Goal: Check status: Check status

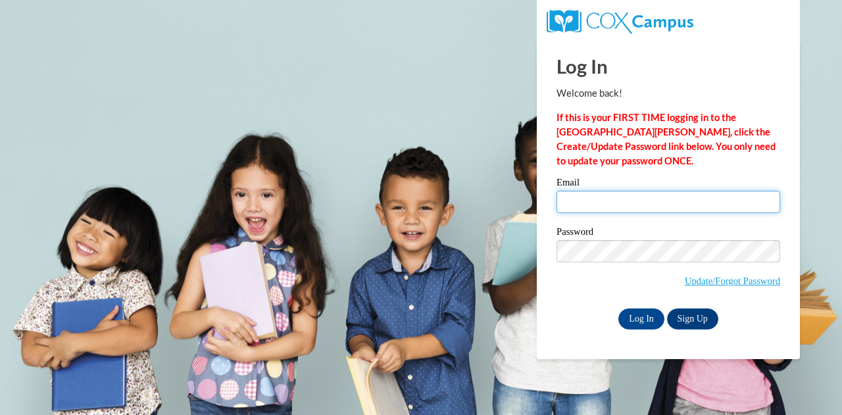
click at [620, 191] on input "Email" at bounding box center [669, 202] width 224 height 22
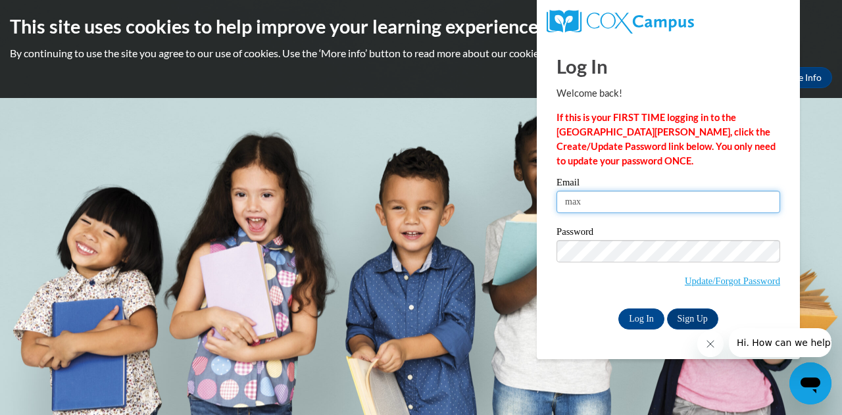
type input "[EMAIL_ADDRESS][PERSON_NAME][DOMAIN_NAME]"
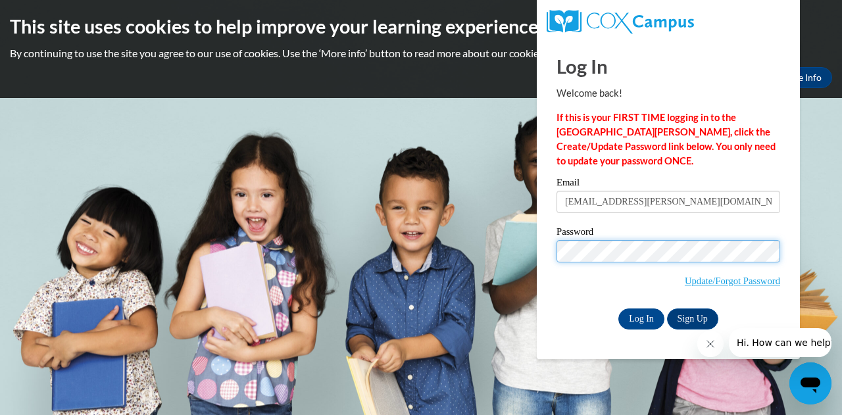
click at [618, 309] on input "Log In" at bounding box center [641, 319] width 46 height 21
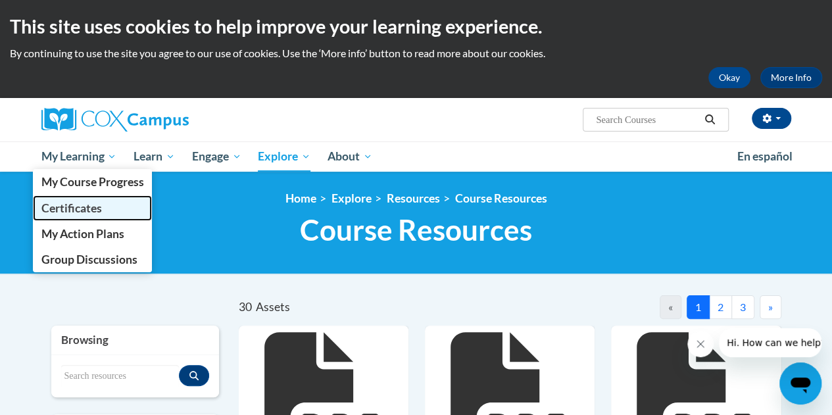
click at [74, 206] on span "Certificates" at bounding box center [71, 208] width 61 height 14
